Goal: Transaction & Acquisition: Purchase product/service

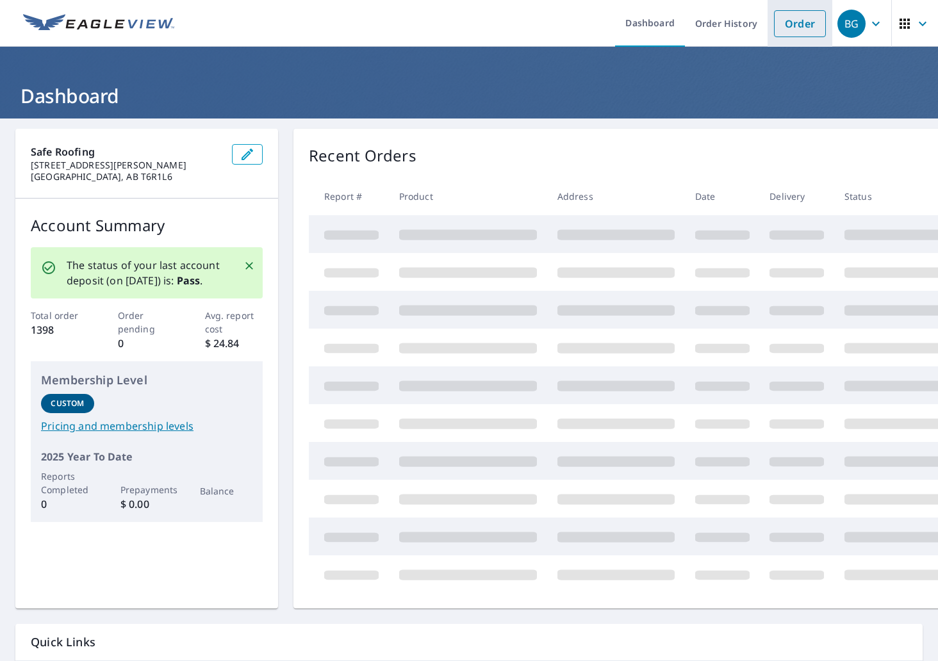
click at [794, 29] on link "Order" at bounding box center [800, 23] width 52 height 27
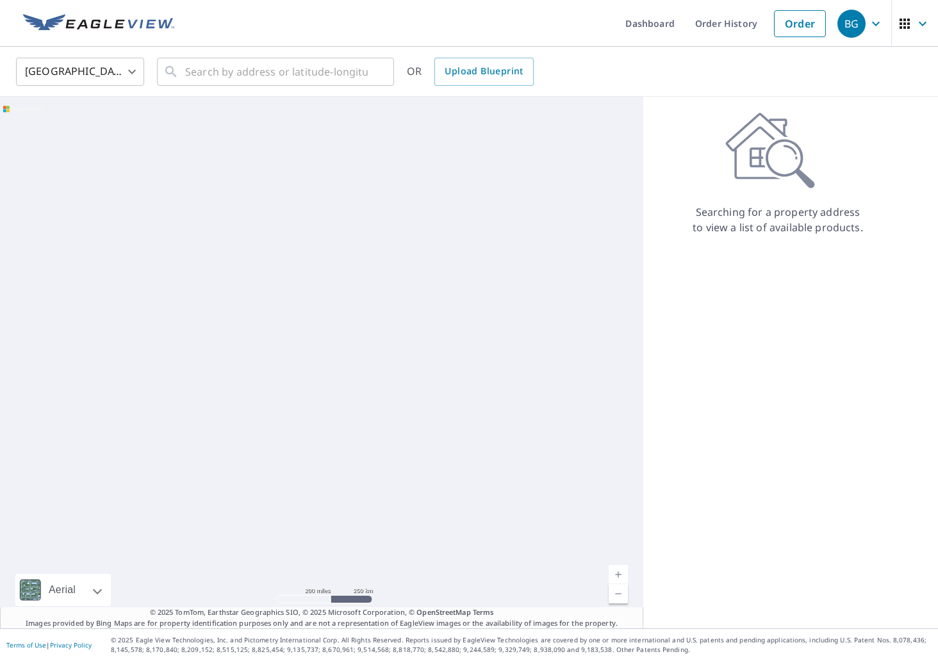
click at [68, 76] on body "BG BG Dashboard Order History Order BG United States [GEOGRAPHIC_DATA] ​ ​ OR U…" at bounding box center [469, 330] width 938 height 661
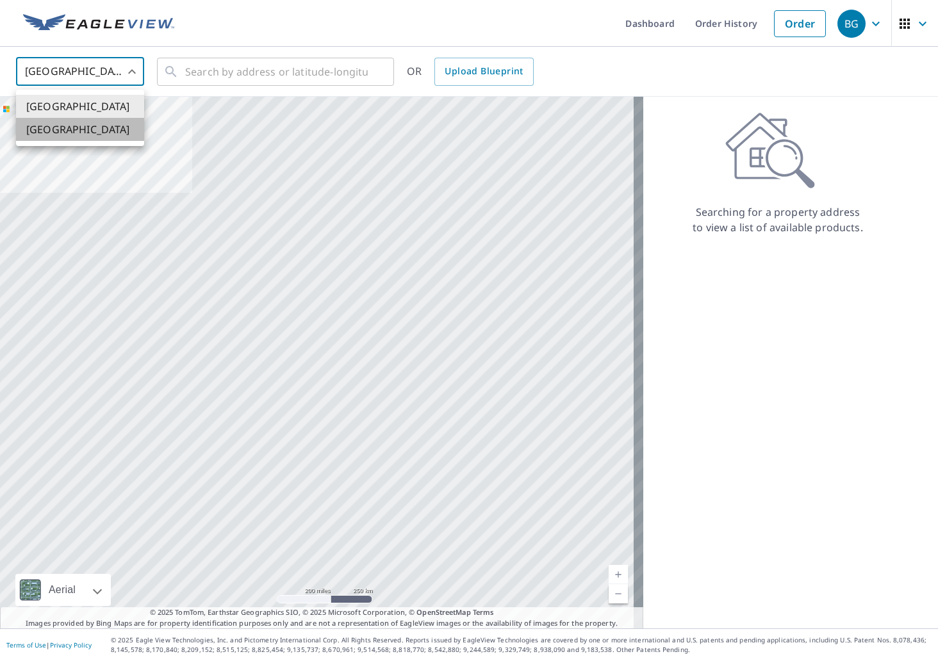
click at [72, 129] on li "[GEOGRAPHIC_DATA]" at bounding box center [80, 129] width 128 height 23
type input "CA"
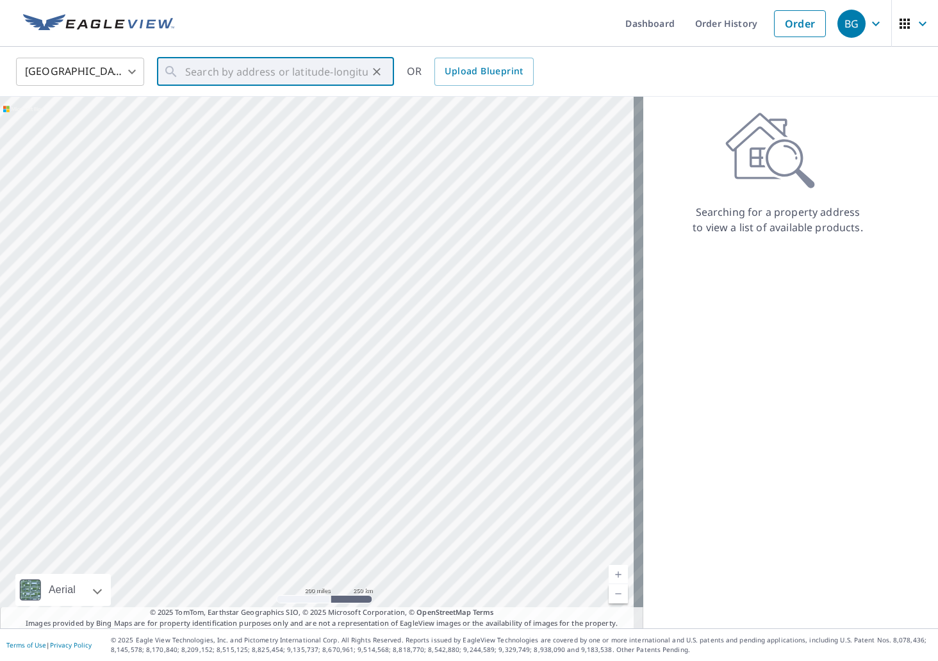
click at [225, 82] on input "text" at bounding box center [276, 72] width 183 height 36
click at [293, 117] on span "[STREET_ADDRESS][PERSON_NAME]" at bounding box center [283, 108] width 201 height 15
type input "[STREET_ADDRESS][PERSON_NAME]"
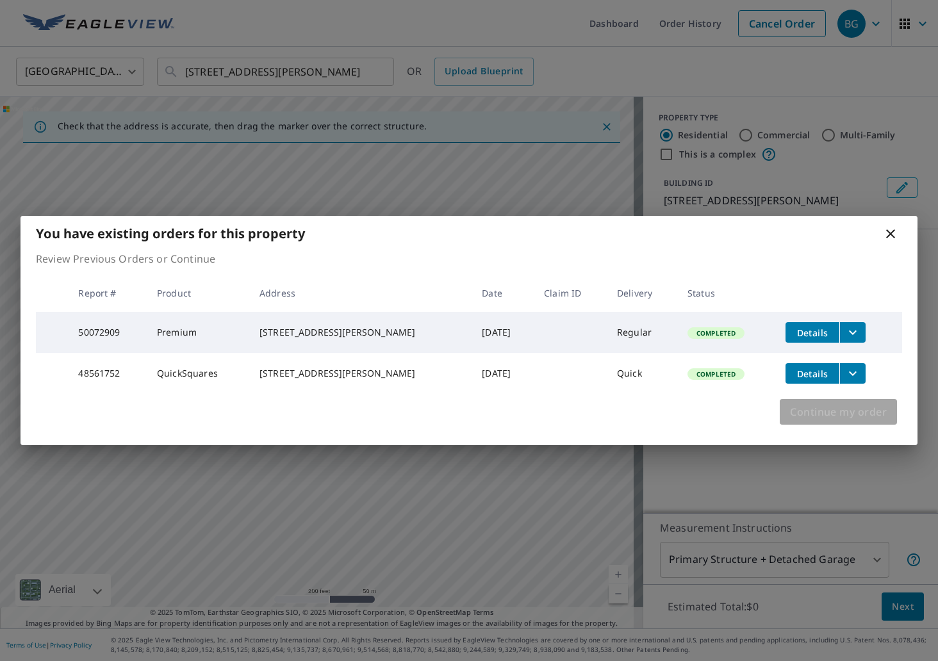
click at [854, 421] on span "Continue my order" at bounding box center [838, 412] width 97 height 18
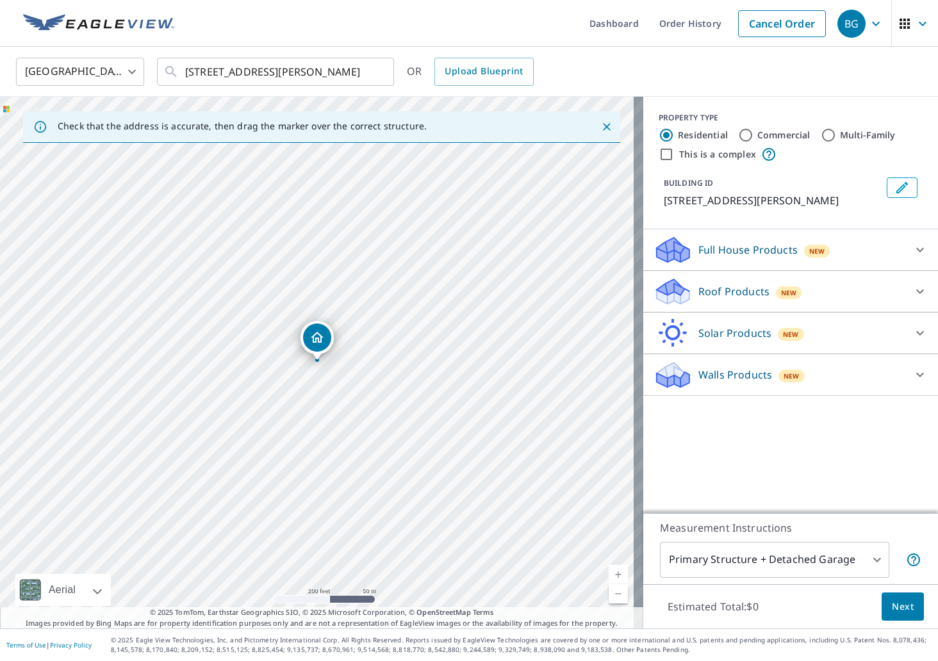
click at [733, 299] on p "Roof Products" at bounding box center [734, 291] width 71 height 15
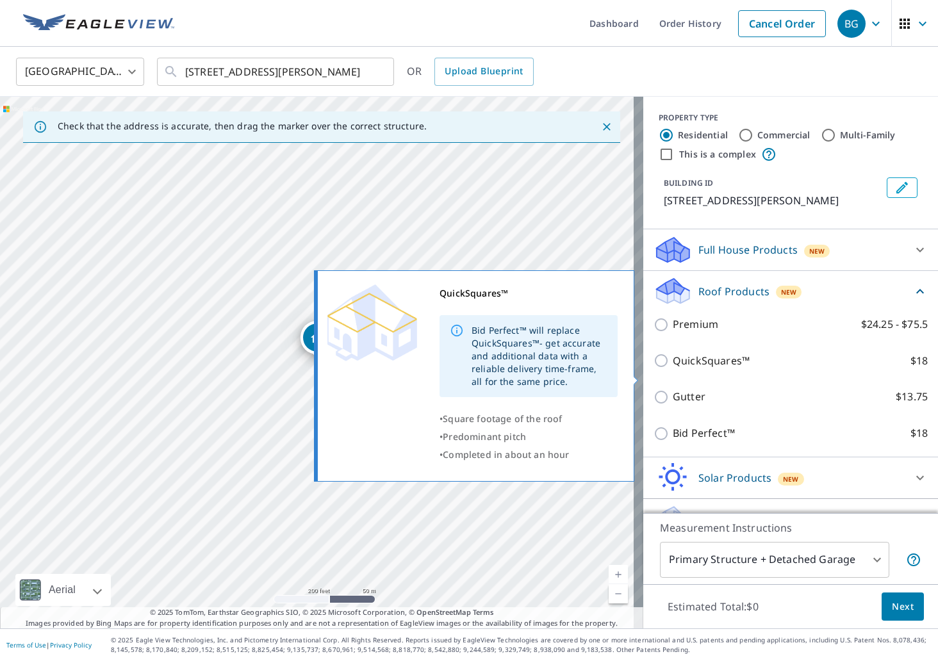
click at [673, 369] on p "QuickSquares™" at bounding box center [711, 361] width 77 height 16
click at [664, 369] on input "QuickSquares™ $18" at bounding box center [663, 360] width 19 height 15
checkbox input "true"
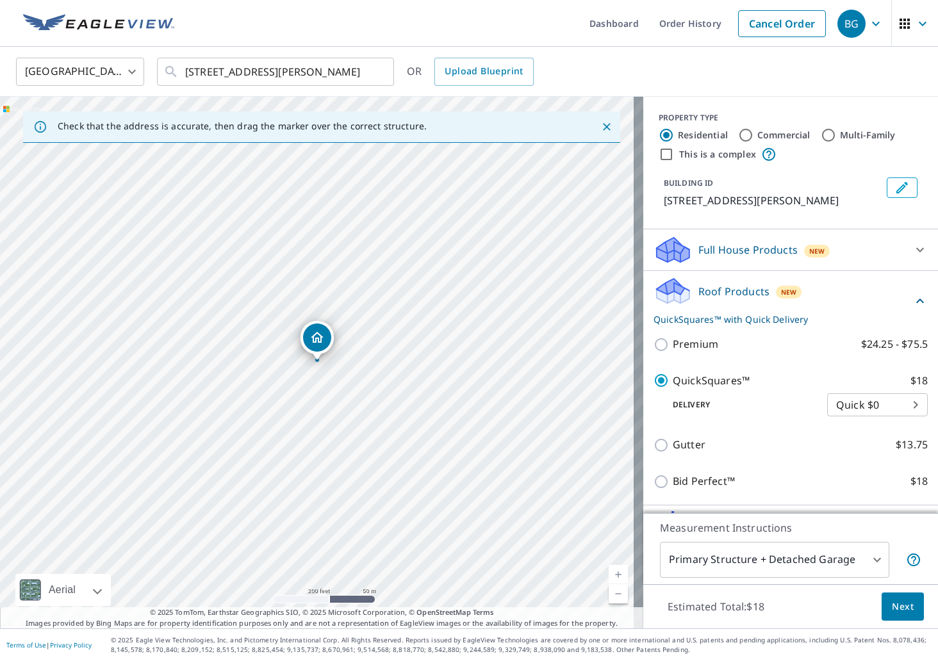
click at [893, 605] on span "Next" at bounding box center [903, 607] width 22 height 16
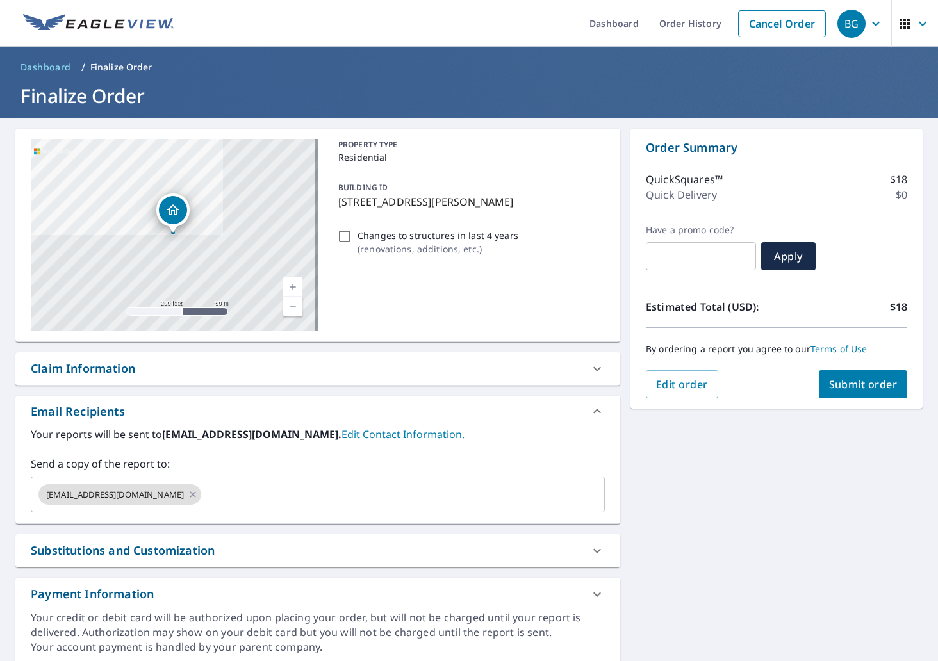
click at [855, 379] on span "Submit order" at bounding box center [863, 384] width 69 height 14
